Goal: Transaction & Acquisition: Purchase product/service

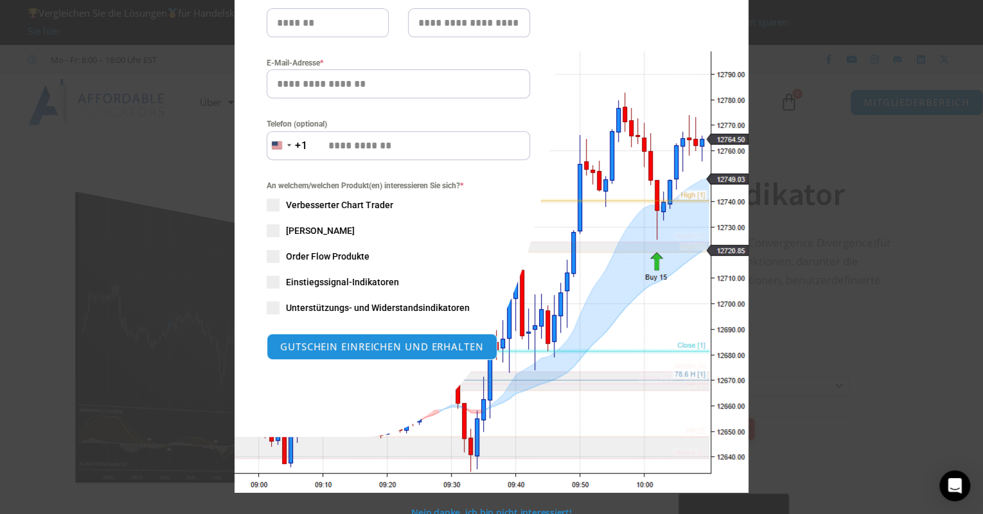
scroll to position [229, 0]
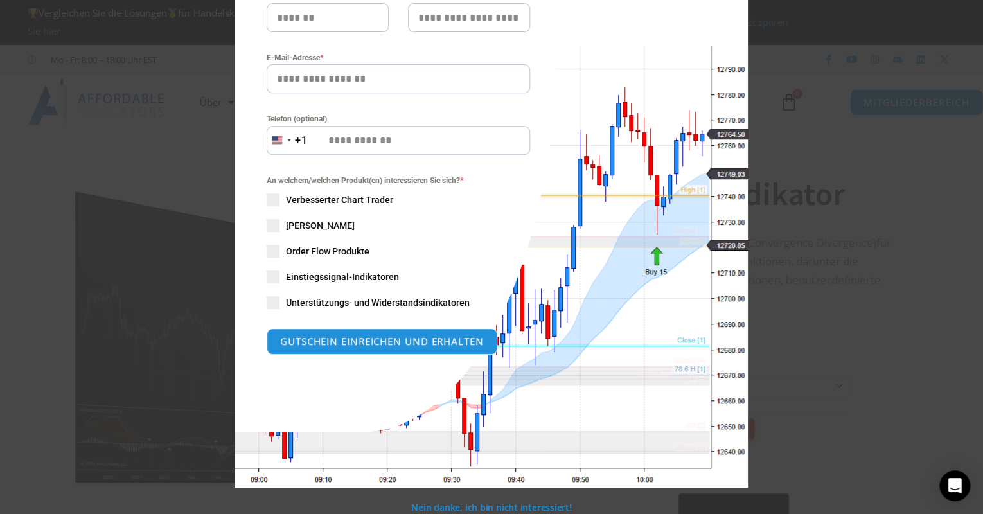
drag, startPoint x: 720, startPoint y: 207, endPoint x: 716, endPoint y: 219, distance: 12.6
click at [716, 219] on div "Schließen Sie dieses Modul SPAREN SIE JETZT 20% Sind Sie bereit, NinjaTrader au…" at bounding box center [491, 139] width 514 height 696
click at [544, 163] on div "Schließen Sie dieses Modul SPAREN SIE JETZT 20% Sind Sie bereit, NinjaTrader au…" at bounding box center [491, 139] width 514 height 696
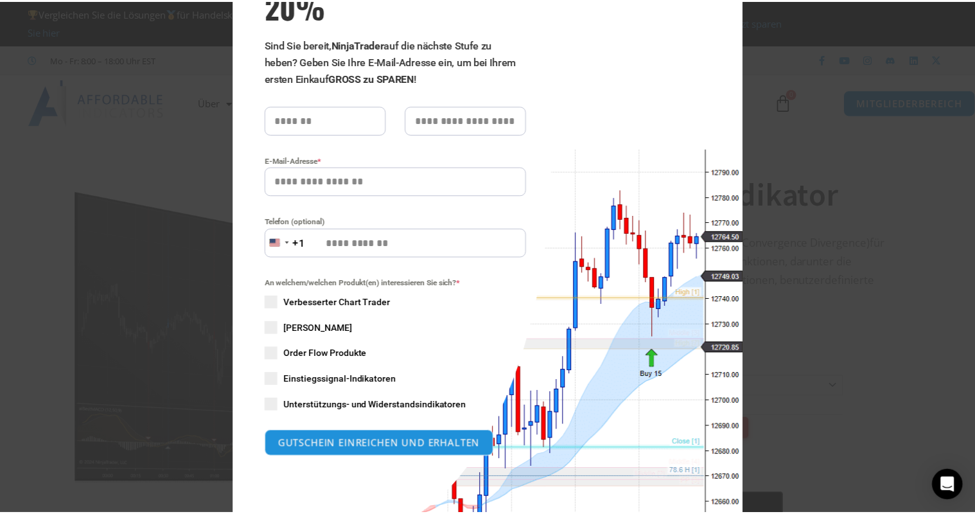
scroll to position [75, 0]
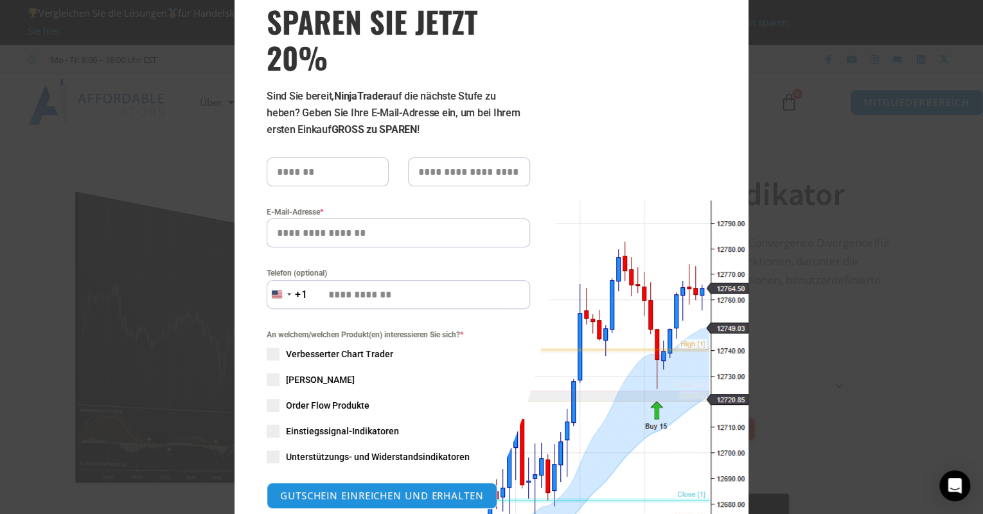
click at [865, 177] on div "Schließen Sie dieses Modul SPAREN SIE JETZT 20% Sind Sie bereit, NinjaTrader au…" at bounding box center [491, 257] width 983 height 514
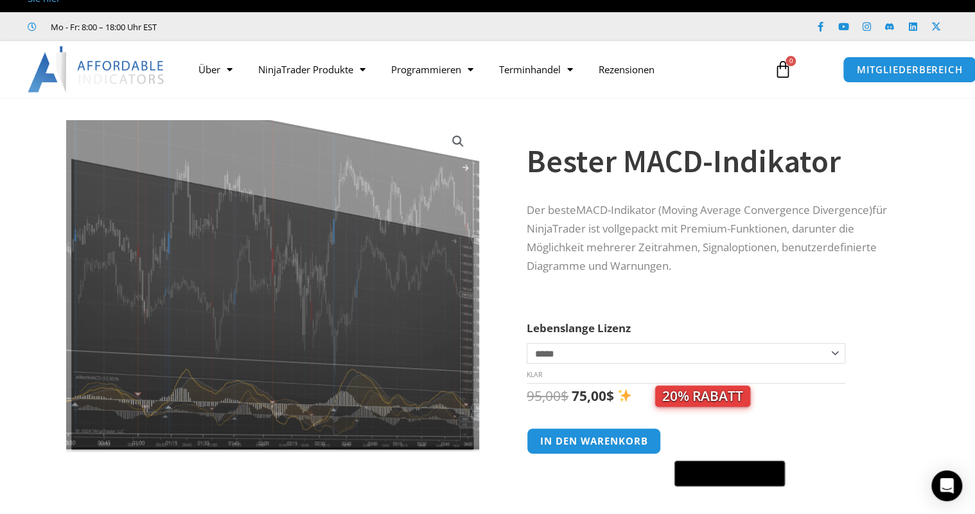
scroll to position [51, 0]
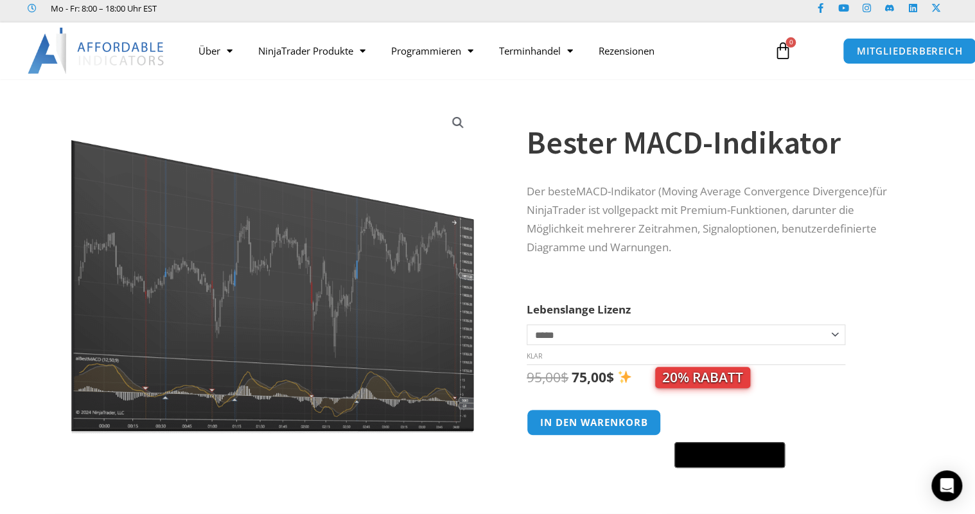
click at [457, 123] on link "Bildergalerie im Vollbildmodus anzeigen" at bounding box center [457, 122] width 23 height 23
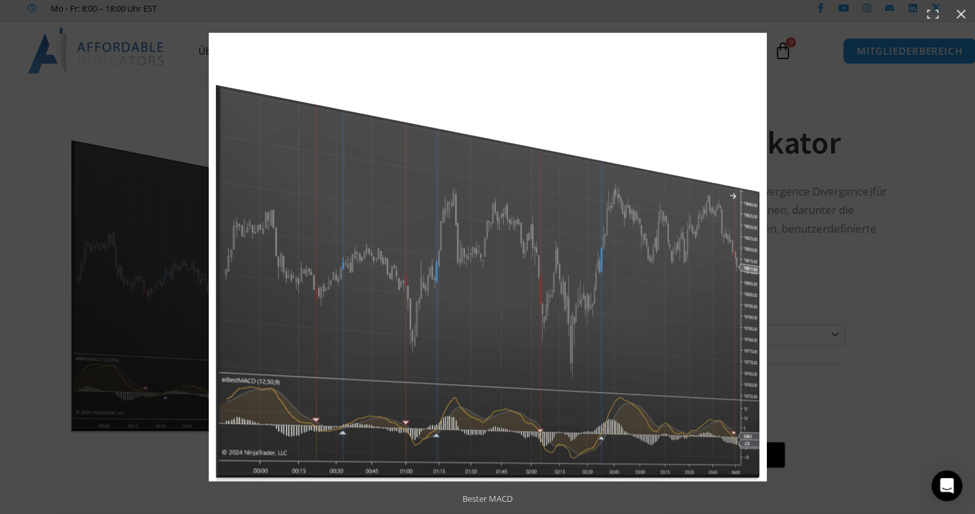
click at [605, 256] on img "Vollbildbild" at bounding box center [488, 257] width 558 height 448
click at [511, 261] on img "Vollbildbild" at bounding box center [488, 257] width 558 height 448
click at [825, 107] on div "Vollbildbild" at bounding box center [687, 285] width 956 height 504
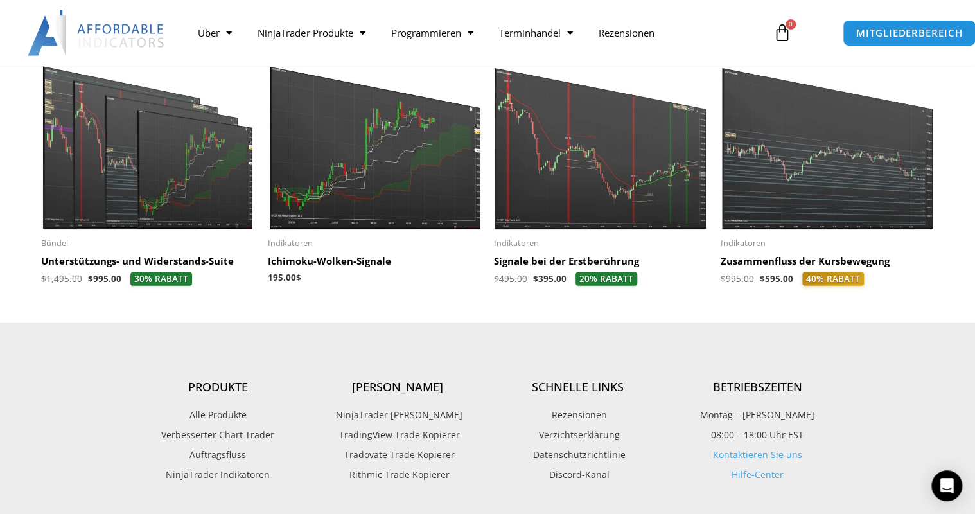
scroll to position [1760, 0]
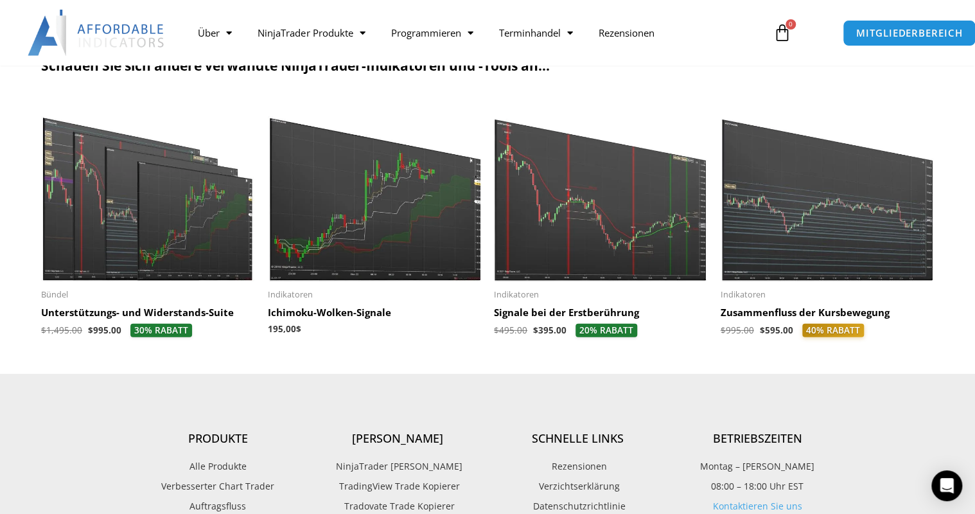
click at [154, 235] on img at bounding box center [148, 190] width 214 height 184
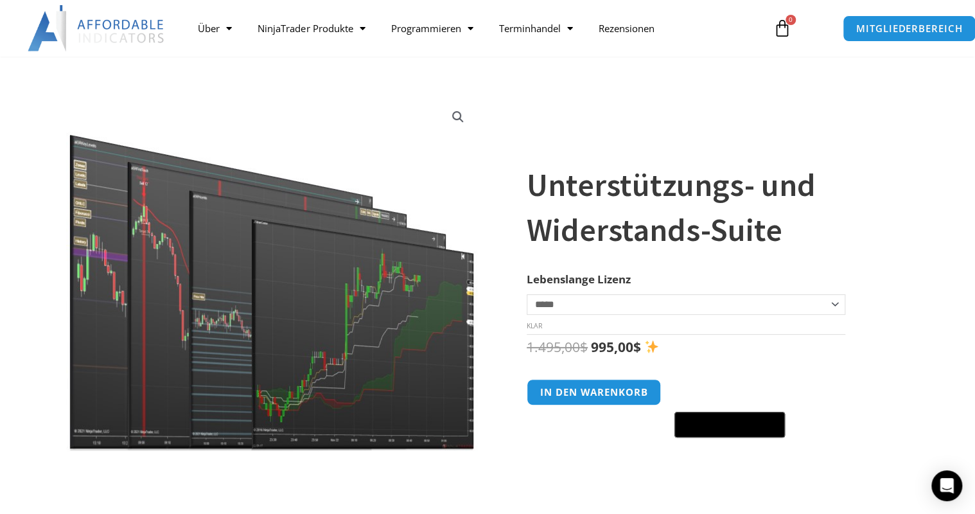
scroll to position [51, 0]
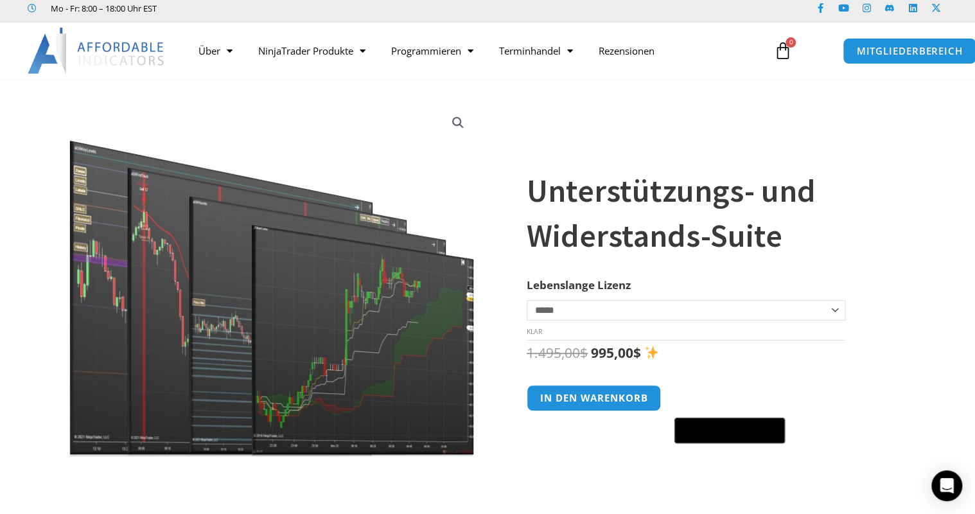
click at [455, 300] on img at bounding box center [272, 279] width 413 height 355
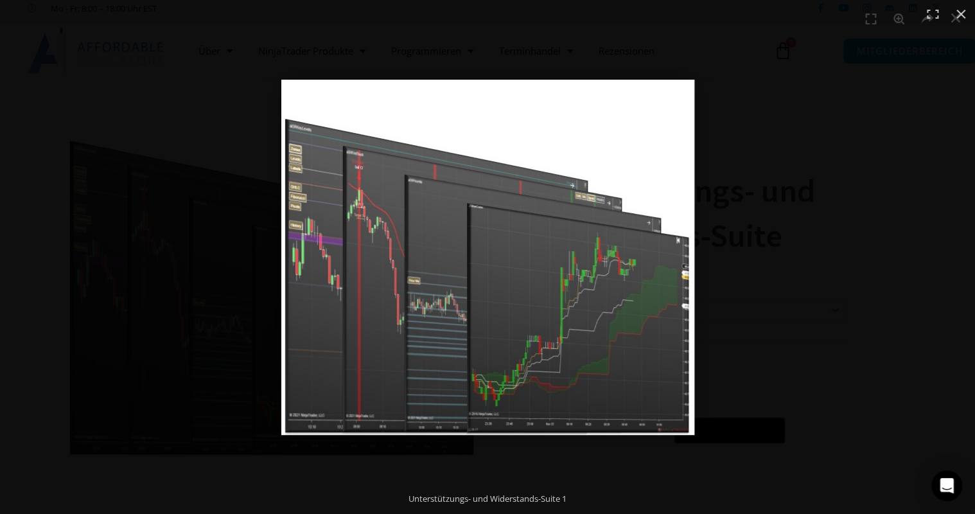
click at [832, 291] on div "Vollbildbild" at bounding box center [659, 279] width 757 height 399
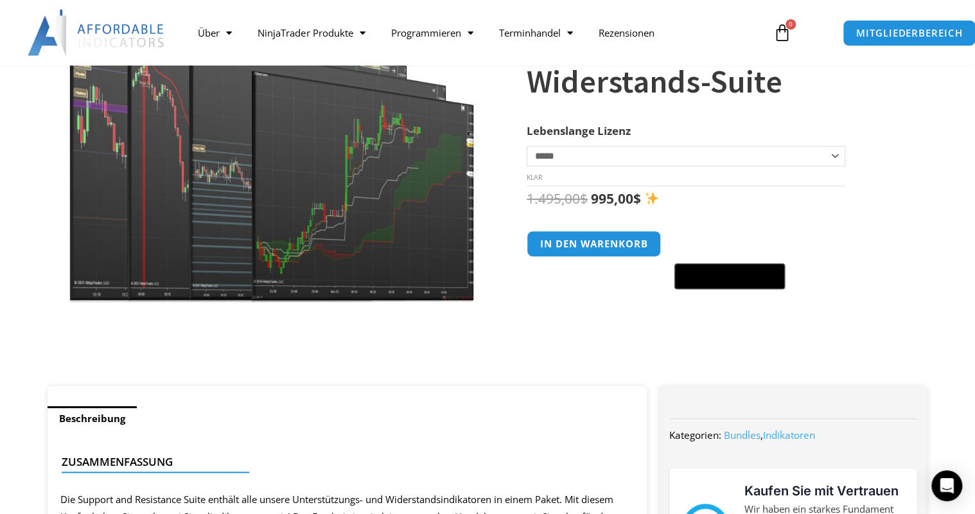
scroll to position [0, 0]
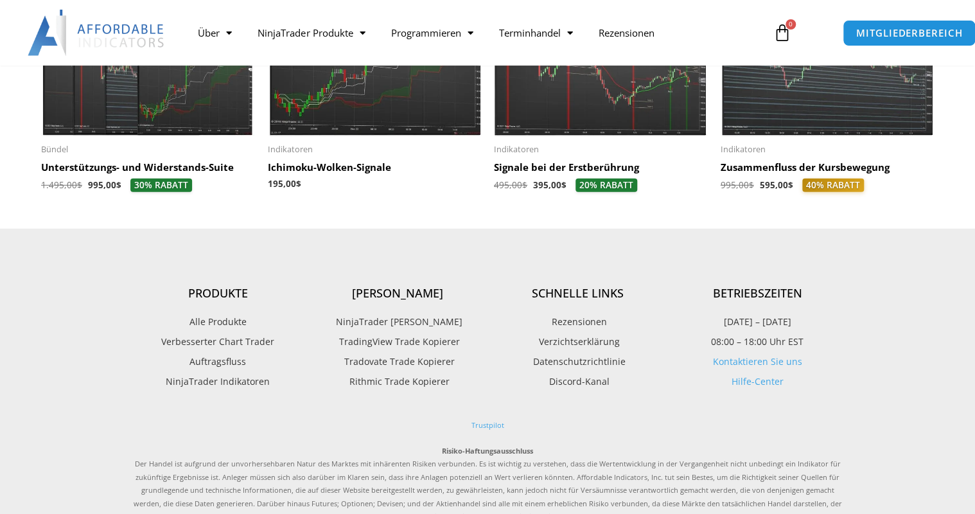
scroll to position [1760, 0]
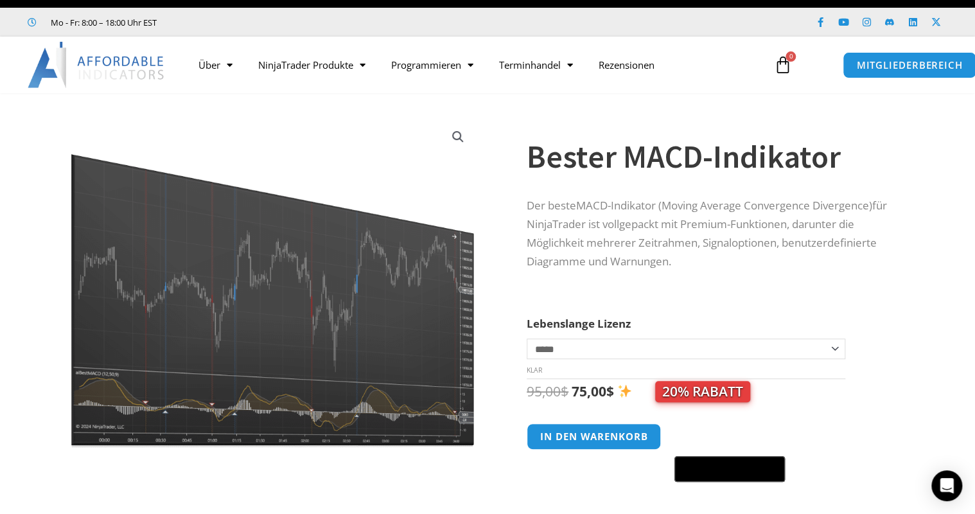
scroll to position [103, 0]
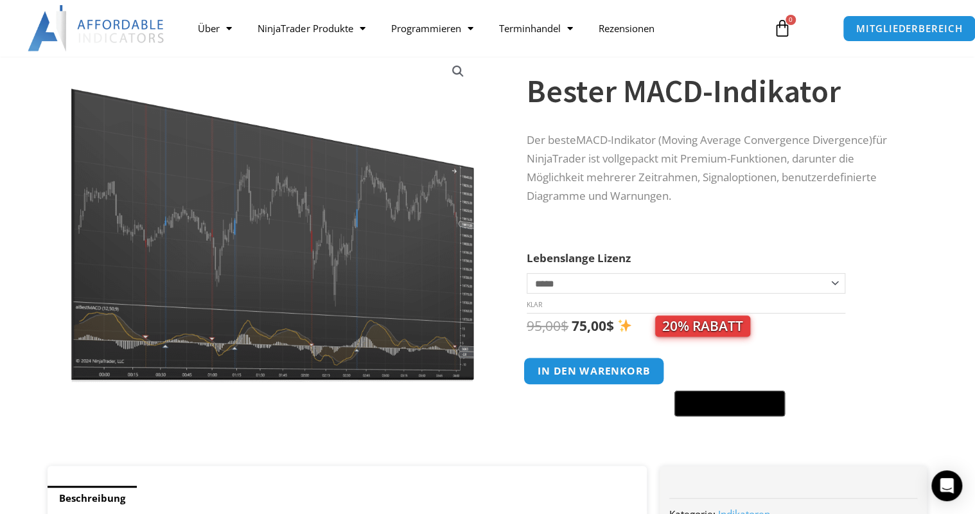
click at [594, 371] on button "In den Warenkorb" at bounding box center [594, 371] width 141 height 28
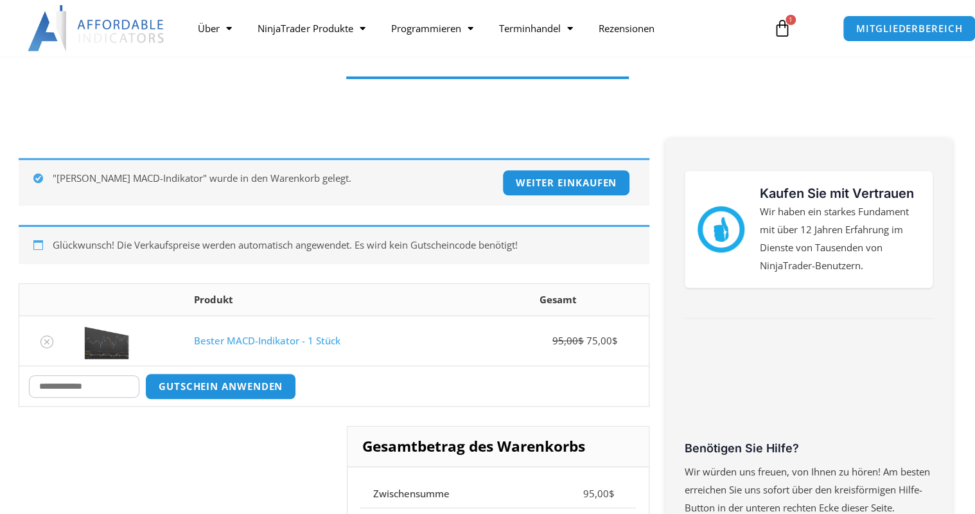
scroll to position [154, 0]
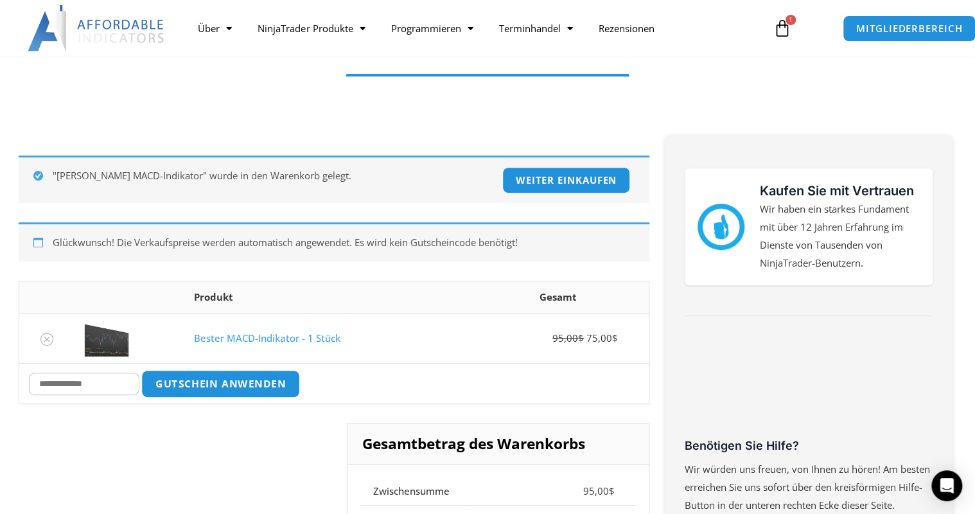
click at [224, 380] on button "Gutschein anwenden" at bounding box center [220, 384] width 159 height 28
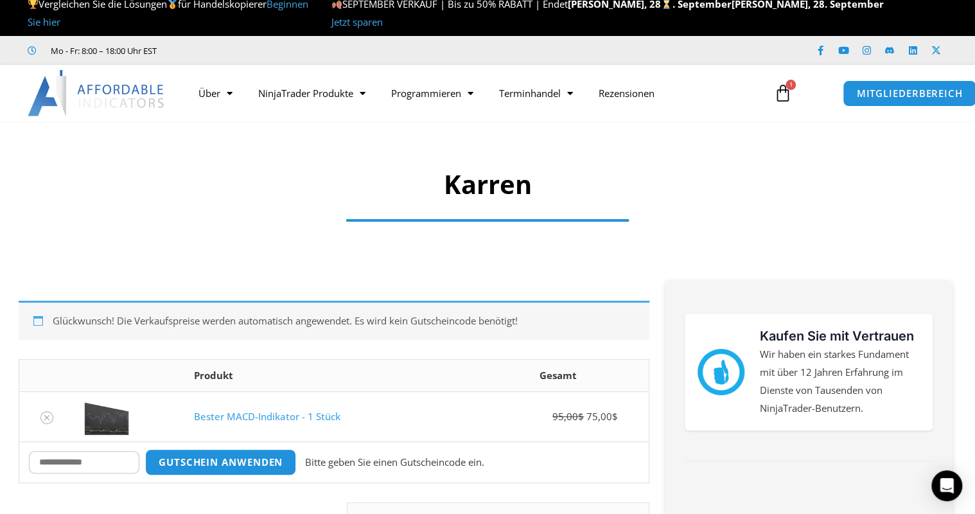
scroll to position [0, 0]
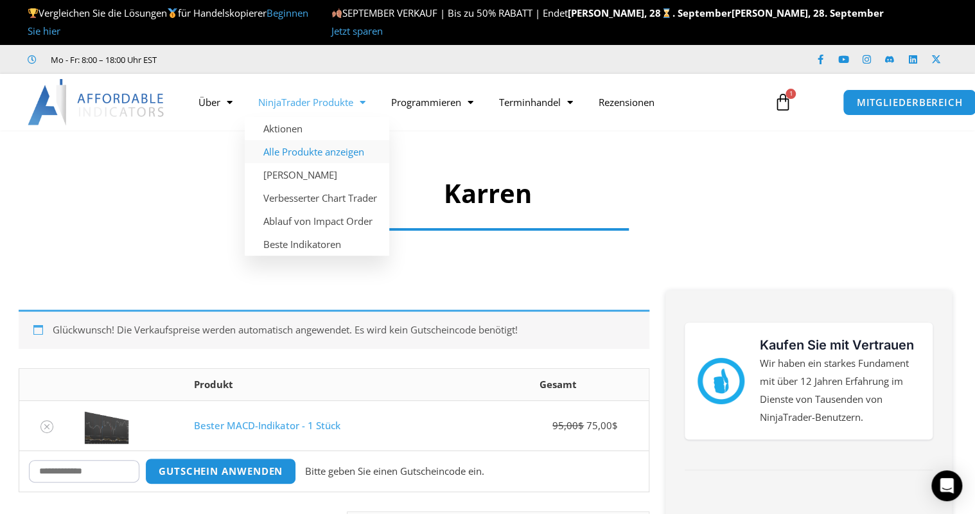
click at [337, 154] on link "Alle Produkte anzeigen" at bounding box center [317, 151] width 145 height 23
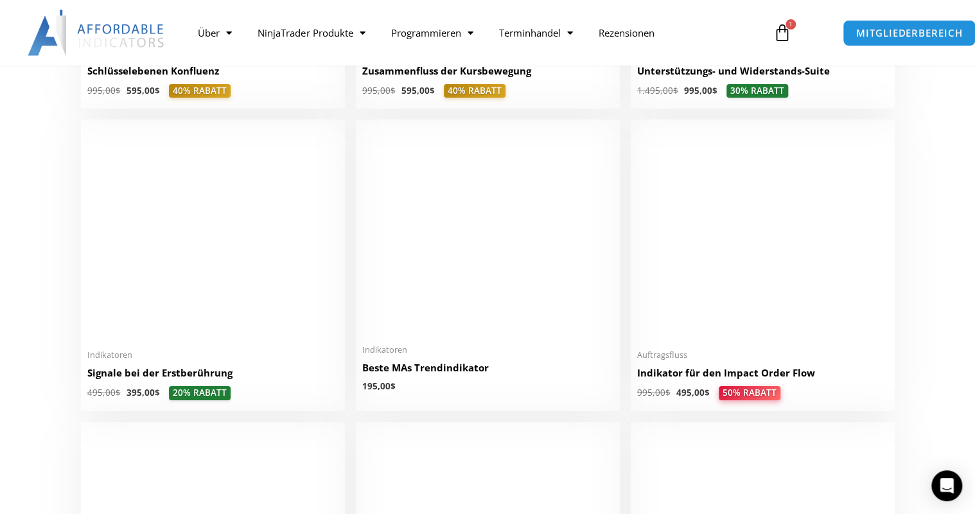
scroll to position [2107, 0]
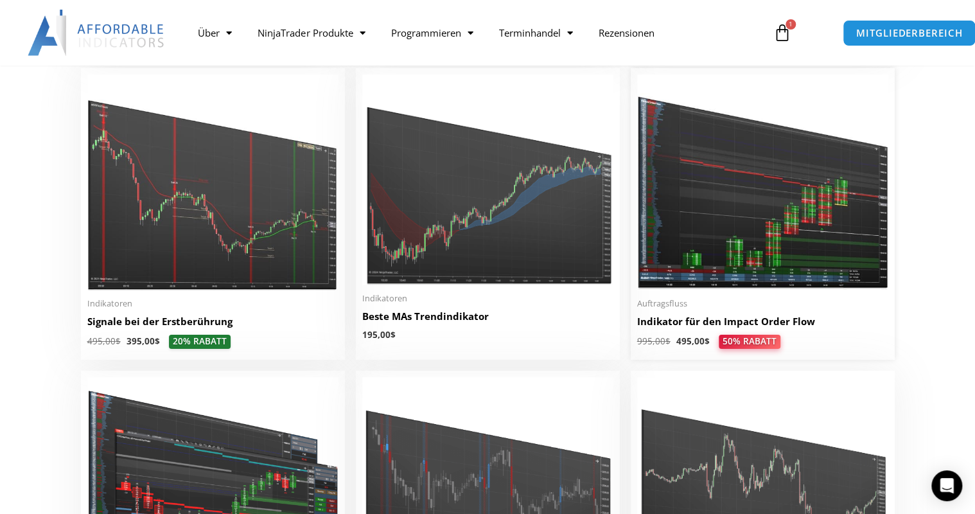
click at [781, 228] on img at bounding box center [762, 183] width 251 height 216
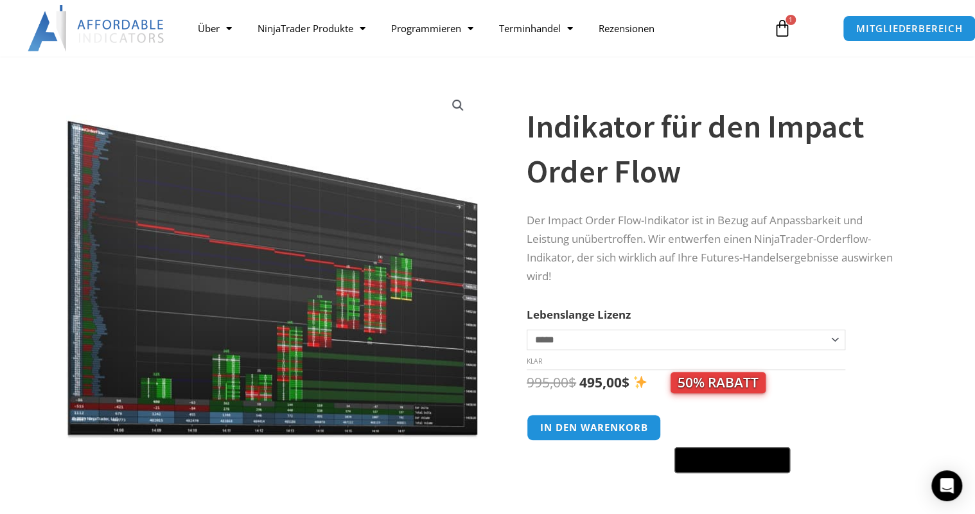
scroll to position [103, 0]
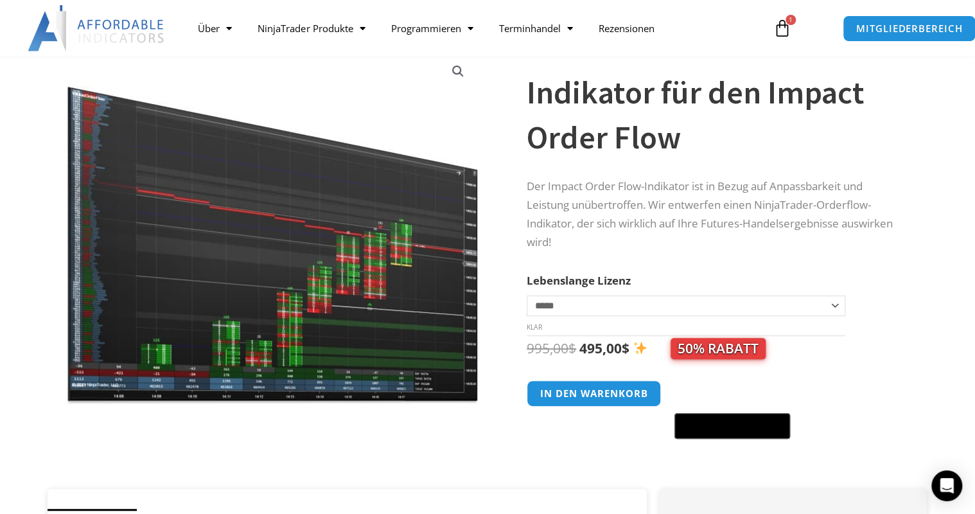
click at [342, 281] on img at bounding box center [272, 227] width 413 height 355
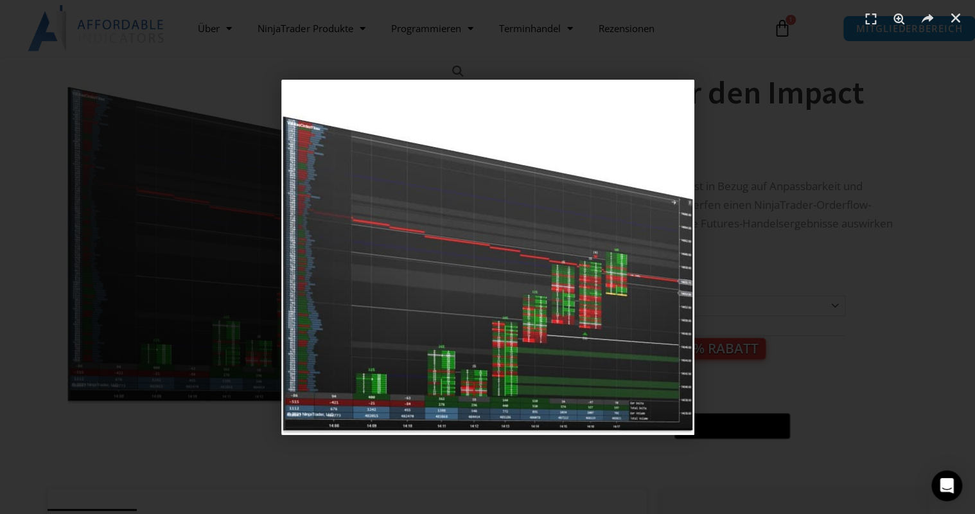
click at [574, 130] on img "1 / 1" at bounding box center [487, 257] width 413 height 355
click at [694, 86] on img "1 / 1" at bounding box center [487, 257] width 413 height 355
click at [828, 276] on div "1 / 1" at bounding box center [487, 257] width 885 height 424
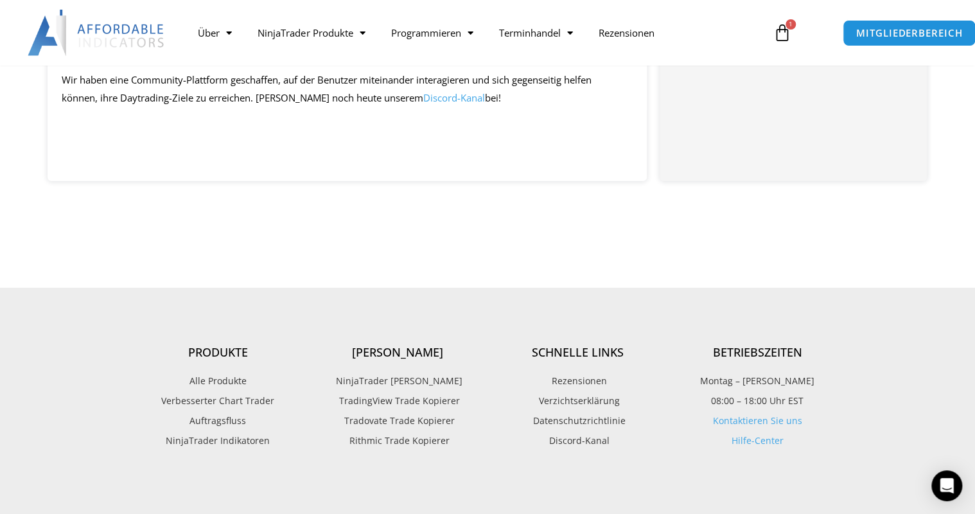
scroll to position [1850, 0]
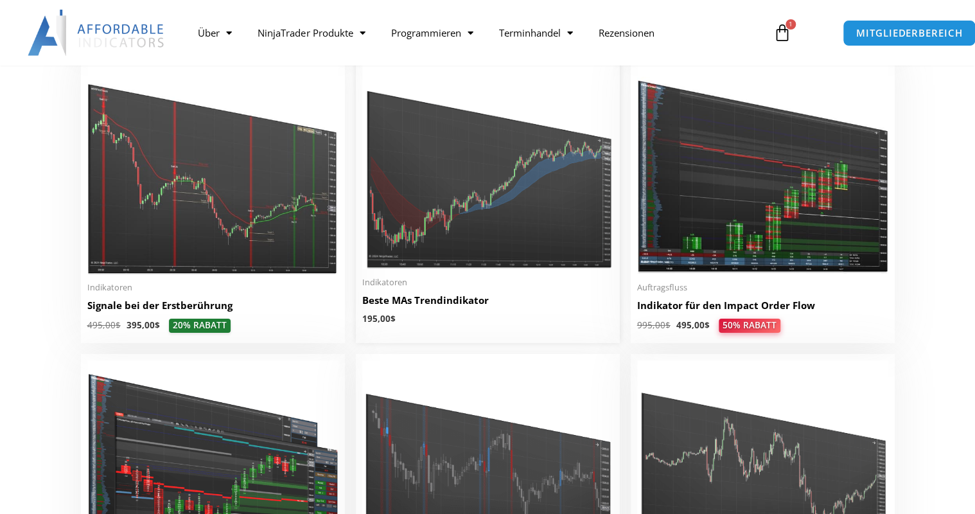
scroll to position [2107, 0]
click at [447, 175] on img at bounding box center [487, 163] width 251 height 211
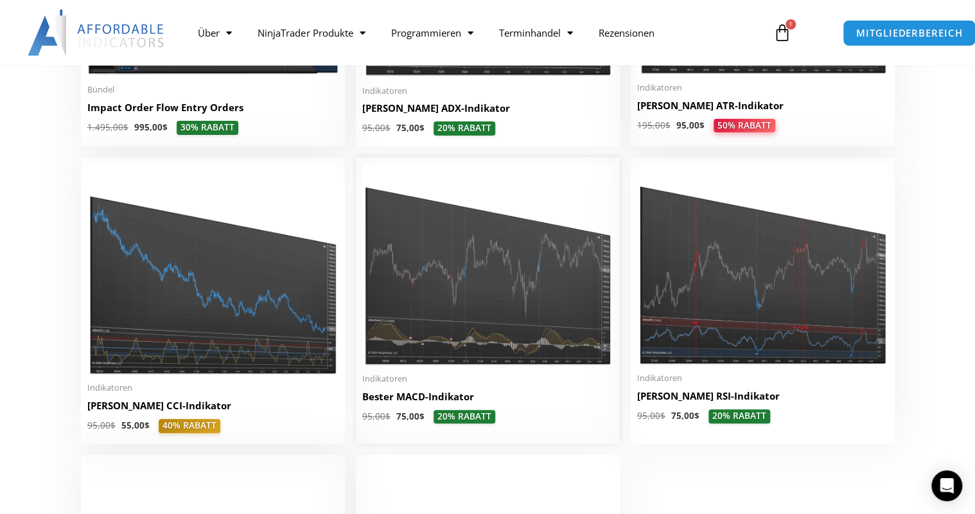
scroll to position [2621, 0]
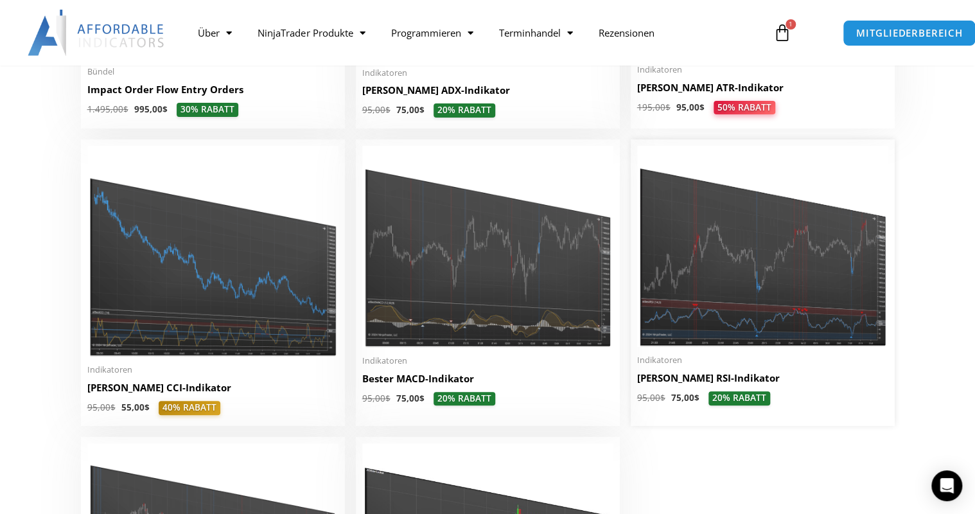
click at [787, 267] on img at bounding box center [762, 246] width 251 height 201
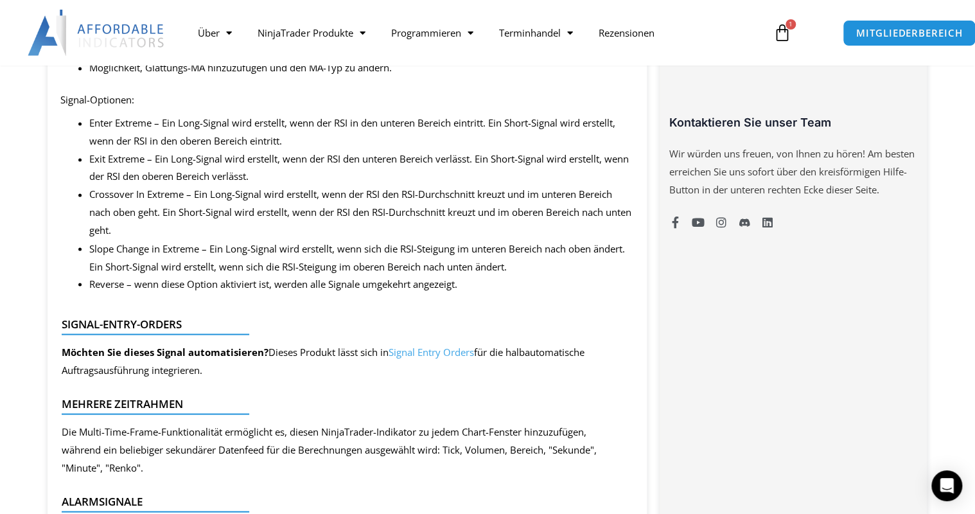
scroll to position [1028, 0]
